Goal: Check status: Check status

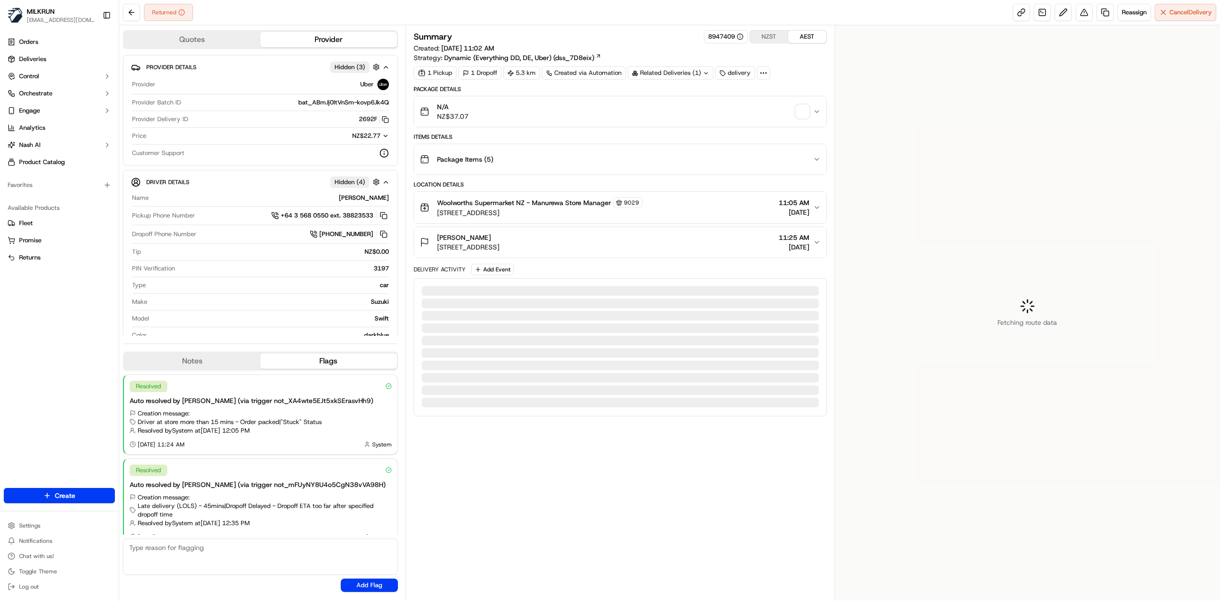
scroll to position [13, 0]
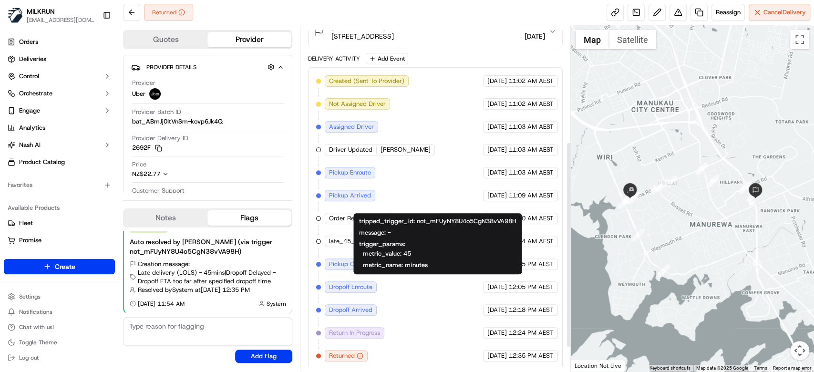
scroll to position [44, 0]
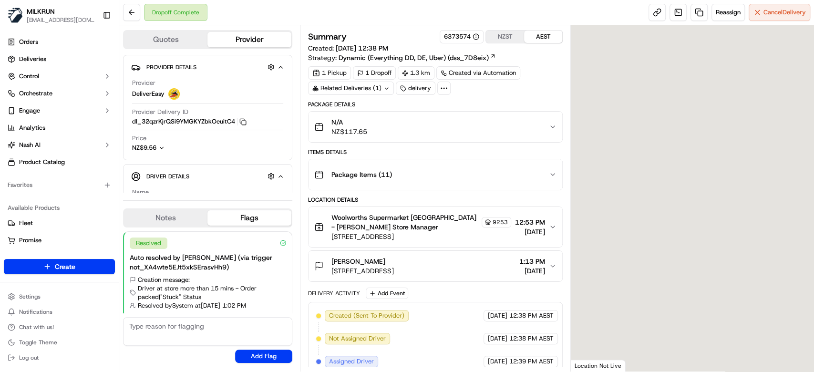
scroll to position [15, 0]
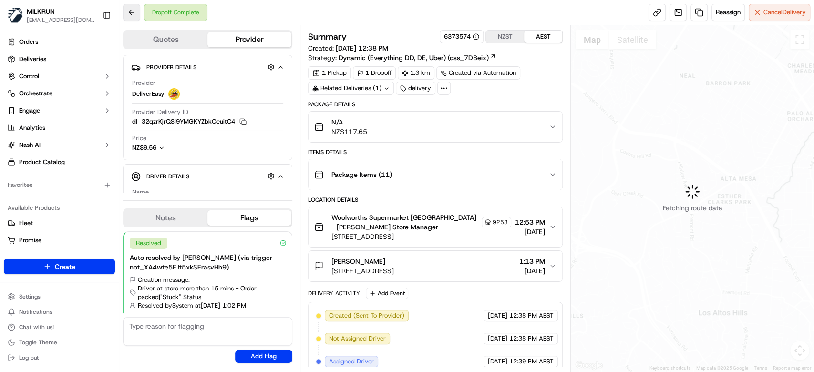
scroll to position [15, 0]
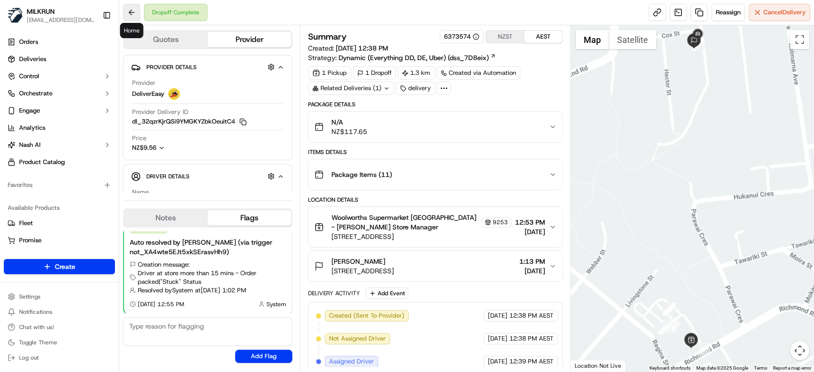
click at [138, 15] on button at bounding box center [131, 12] width 17 height 17
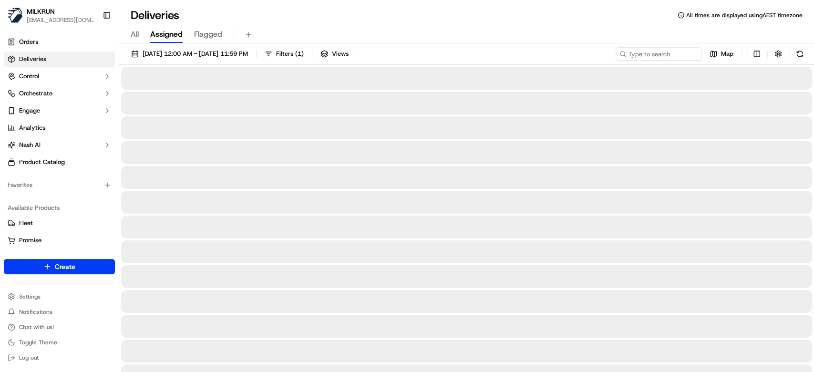
click at [133, 33] on span "All" at bounding box center [135, 34] width 8 height 11
click at [642, 56] on input at bounding box center [644, 53] width 114 height 13
paste input "29543c20-0ddc-40be-9e8b-b9c6907c0bf6"
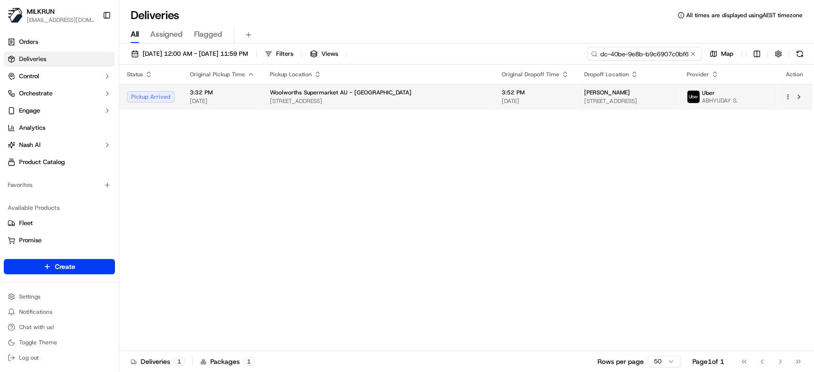
type input "29543c20-0ddc-40be-9e8b-b9c6907c0bf6"
click at [422, 102] on span "[STREET_ADDRESS]" at bounding box center [378, 101] width 216 height 8
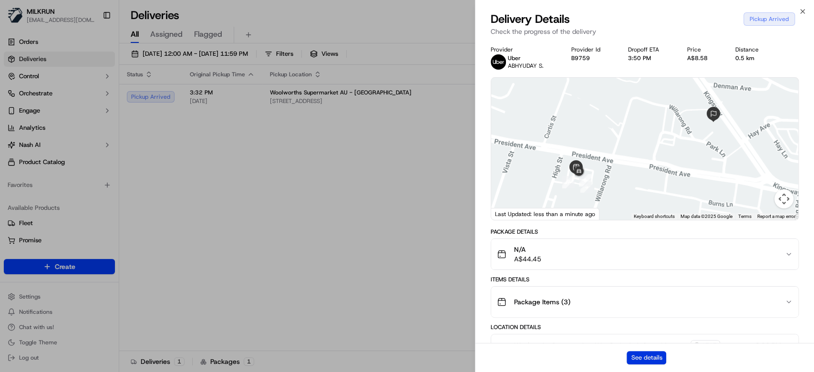
click at [652, 353] on button "See details" at bounding box center [646, 357] width 40 height 13
